Goal: Information Seeking & Learning: Check status

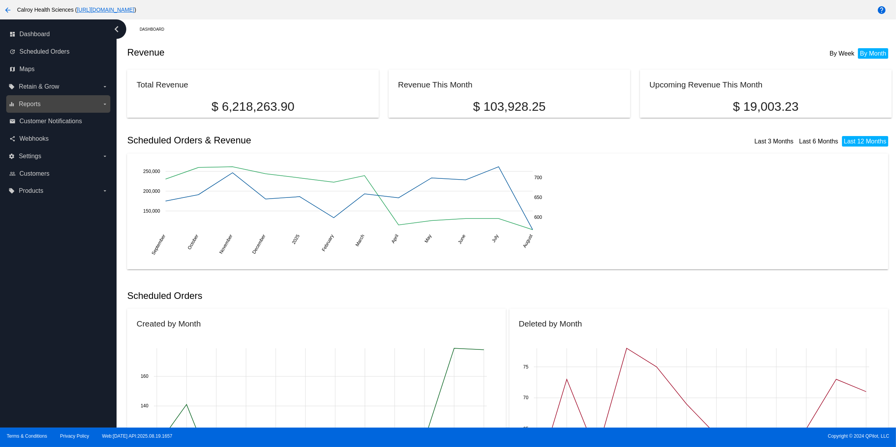
click at [43, 103] on label "equalizer Reports arrow_drop_down" at bounding box center [58, 104] width 99 height 12
click at [0, 0] on input "equalizer Reports arrow_drop_down" at bounding box center [0, 0] width 0 height 0
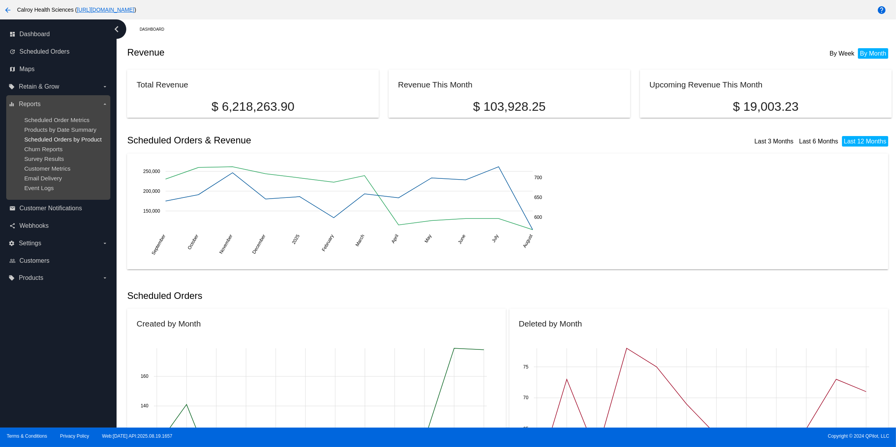
click at [52, 138] on span "Scheduled Orders by Product" at bounding box center [62, 139] width 77 height 7
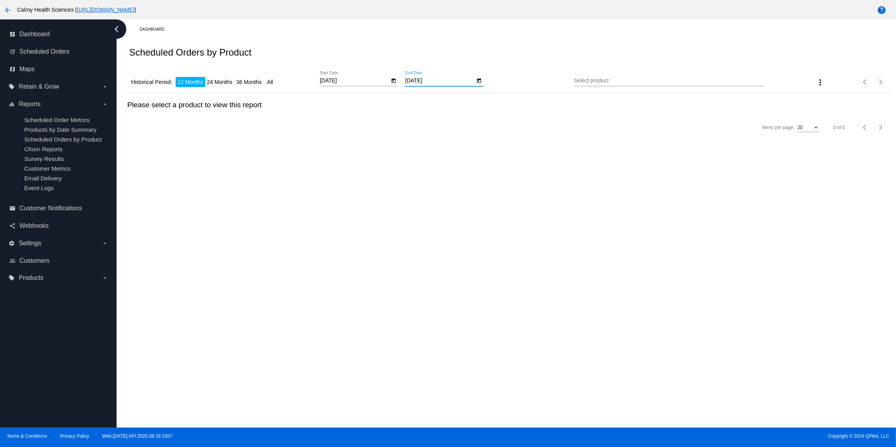
click at [437, 83] on input "8/27/2025" at bounding box center [440, 81] width 70 height 6
click at [480, 83] on icon "Open calendar" at bounding box center [479, 80] width 4 height 5
click at [419, 214] on div "31" at bounding box center [416, 214] width 14 height 14
type input "8/31/2025"
click at [611, 83] on input "Select product" at bounding box center [669, 81] width 191 height 6
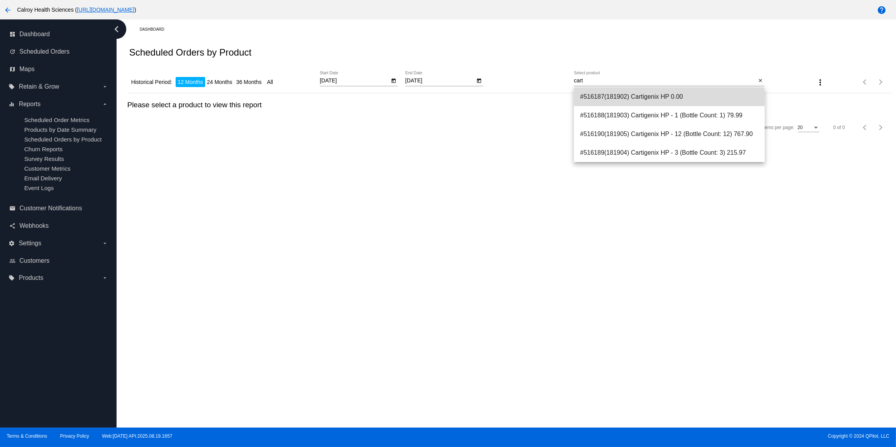
click at [619, 96] on span "#516187(181902) Cartigenix HP 0.00" at bounding box center [669, 96] width 178 height 19
type input "Cartigenix HP"
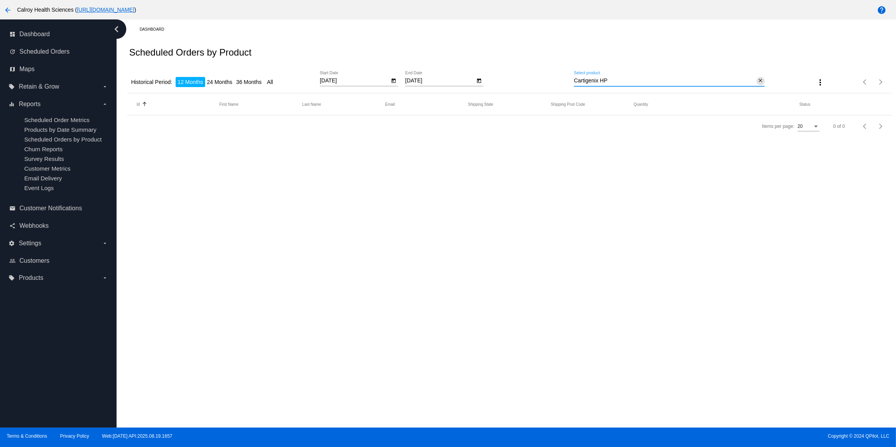
click at [759, 82] on mat-icon "close" at bounding box center [760, 81] width 5 height 6
click at [673, 84] on input "Select product" at bounding box center [669, 81] width 191 height 6
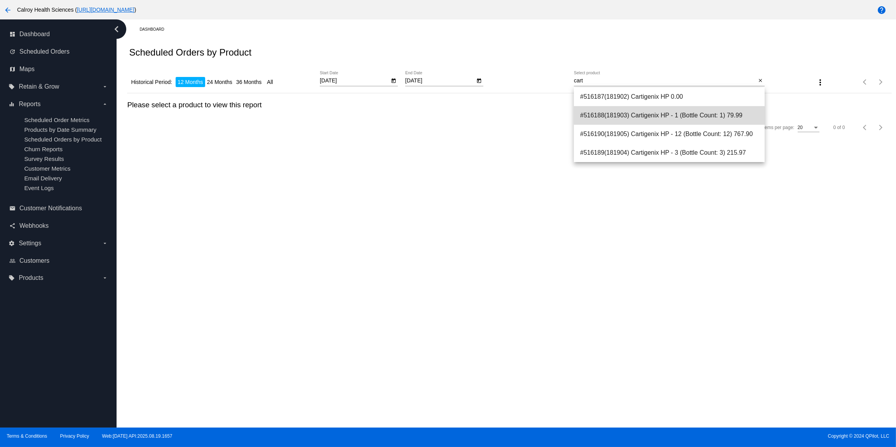
click at [659, 115] on span "#516188(181903) Cartigenix HP - 1 (Bottle Count: 1) 79.99" at bounding box center [669, 115] width 178 height 19
type input "Cartigenix HP - 1 (Bottle Count: 1)"
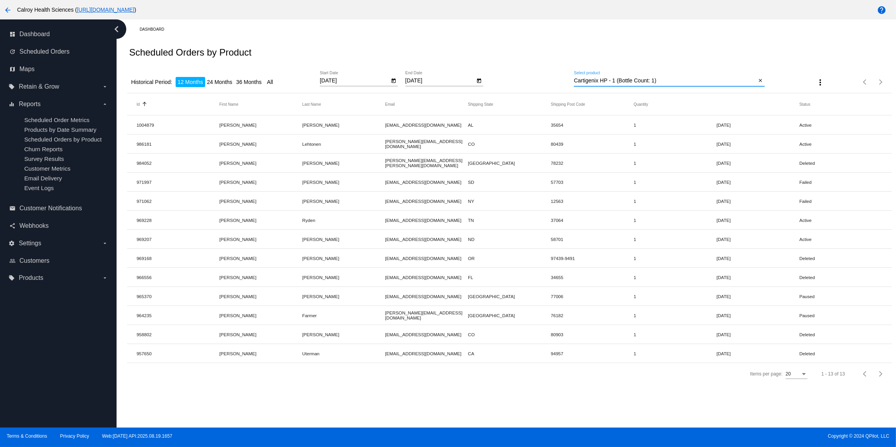
click at [683, 82] on input "Cartigenix HP - 1 (Bottle Count: 1)" at bounding box center [665, 81] width 183 height 6
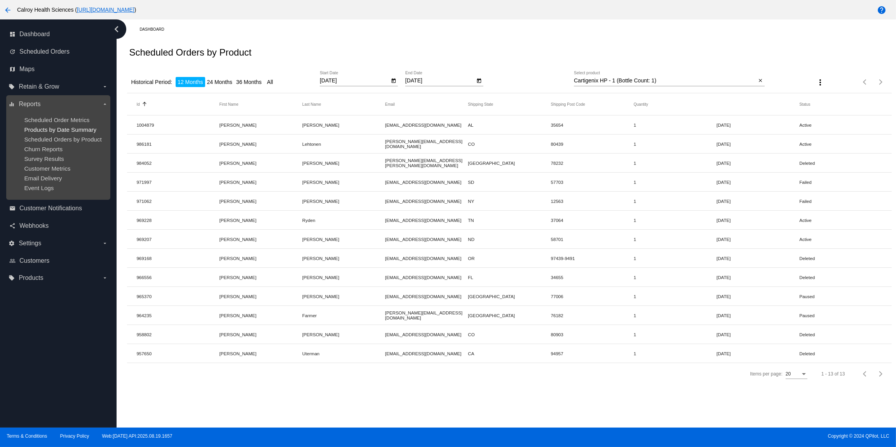
click at [64, 129] on span "Products by Date Summary" at bounding box center [60, 129] width 72 height 7
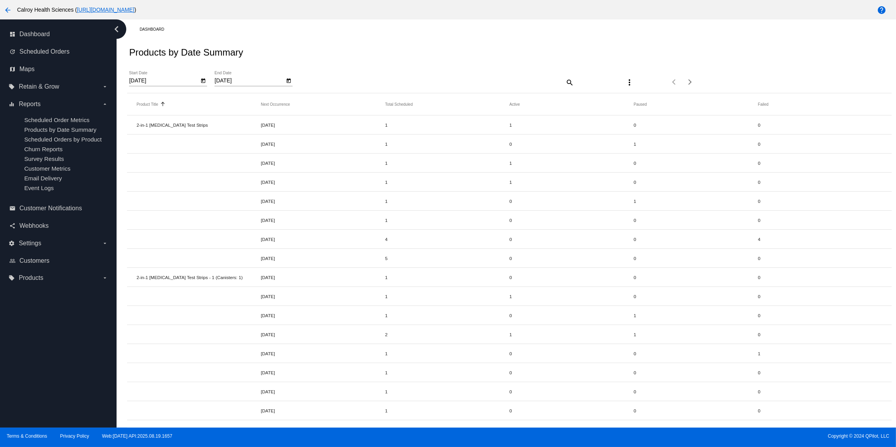
click at [247, 82] on input "9/27/2025" at bounding box center [250, 81] width 70 height 6
click at [290, 83] on icon "Open calendar" at bounding box center [288, 80] width 5 height 9
click at [307, 105] on button "Previous month" at bounding box center [305, 104] width 16 height 16
click at [224, 218] on div "31" at bounding box center [225, 214] width 14 height 14
type input "8/31/2025"
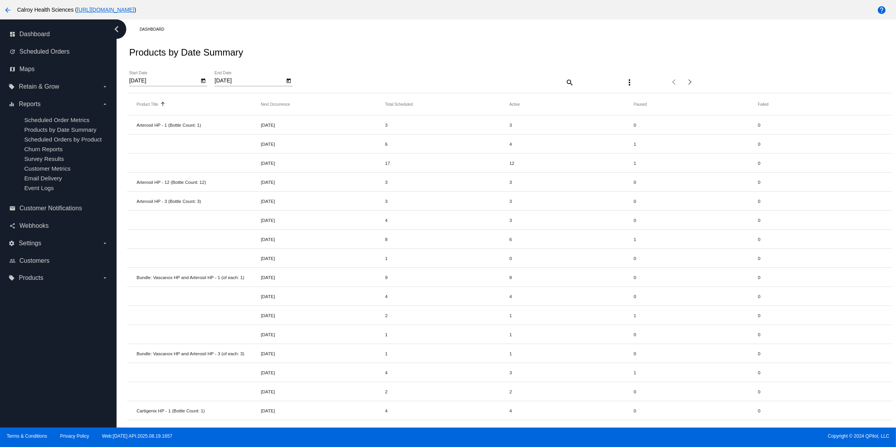
click at [569, 83] on mat-icon "search" at bounding box center [569, 82] width 9 height 12
click at [501, 82] on input "Search" at bounding box center [478, 81] width 191 height 6
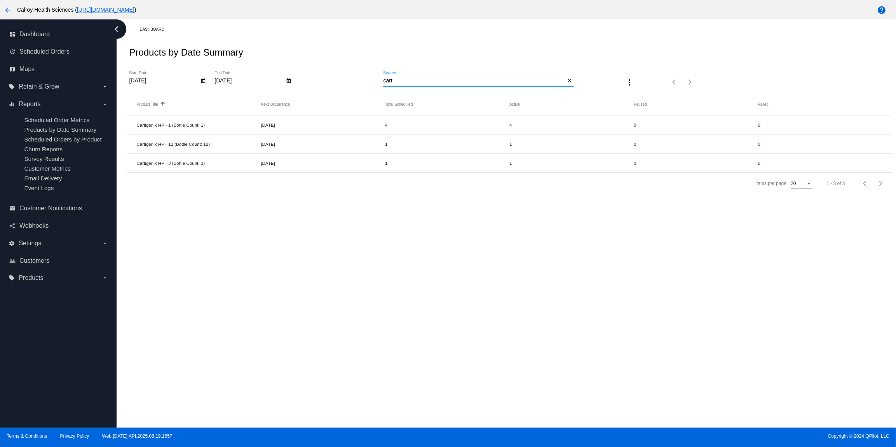
type input "cart"
click at [265, 83] on input "8/31/2025" at bounding box center [250, 81] width 70 height 6
click at [253, 83] on input "8/31/2025" at bounding box center [250, 81] width 70 height 6
click at [289, 82] on icon "Open calendar" at bounding box center [288, 80] width 5 height 9
click at [303, 200] on div "29" at bounding box center [303, 198] width 14 height 14
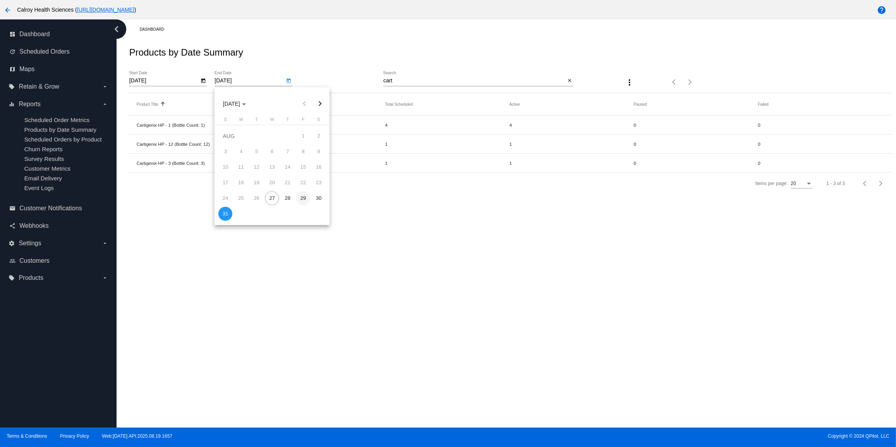
type input "8/29/2025"
